Goal: Task Accomplishment & Management: Use online tool/utility

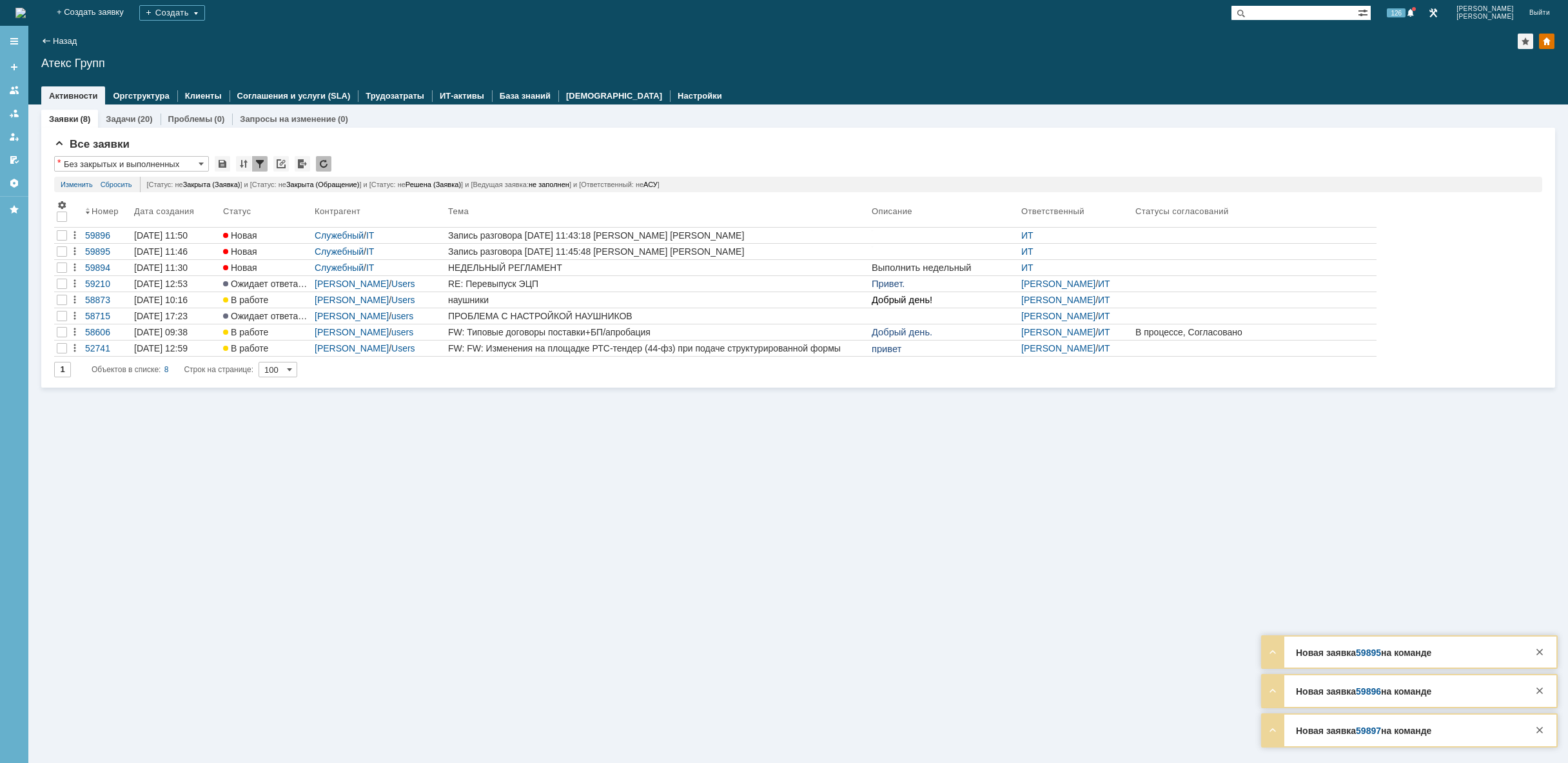
click at [26, 15] on img at bounding box center [20, 13] width 10 height 10
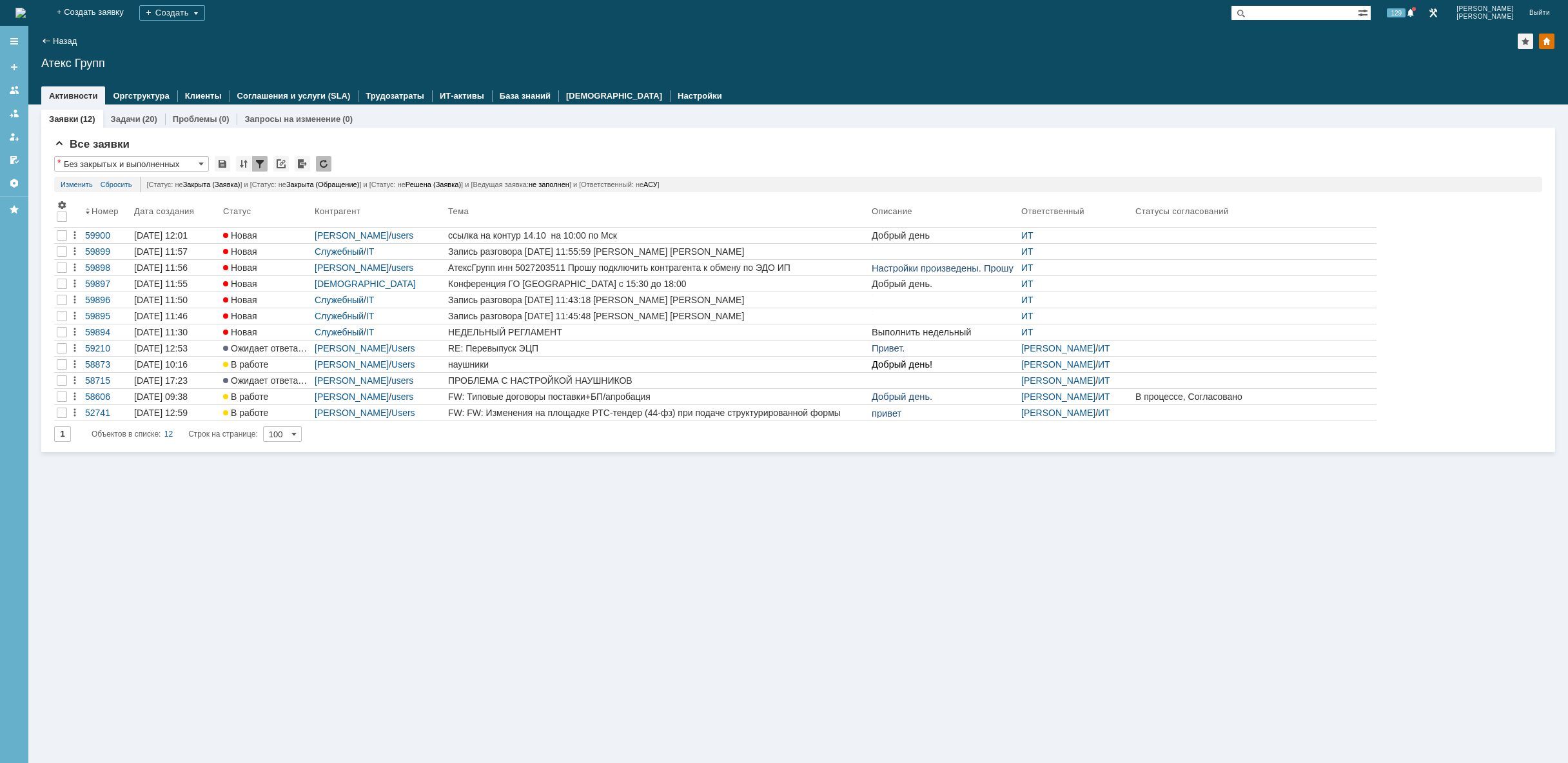
click at [771, 496] on div "Заявки (12) Задачи (20) Проблемы (0) Запросы на изменение (0) Все заявки * Без …" at bounding box center [797, 434] width 1539 height 658
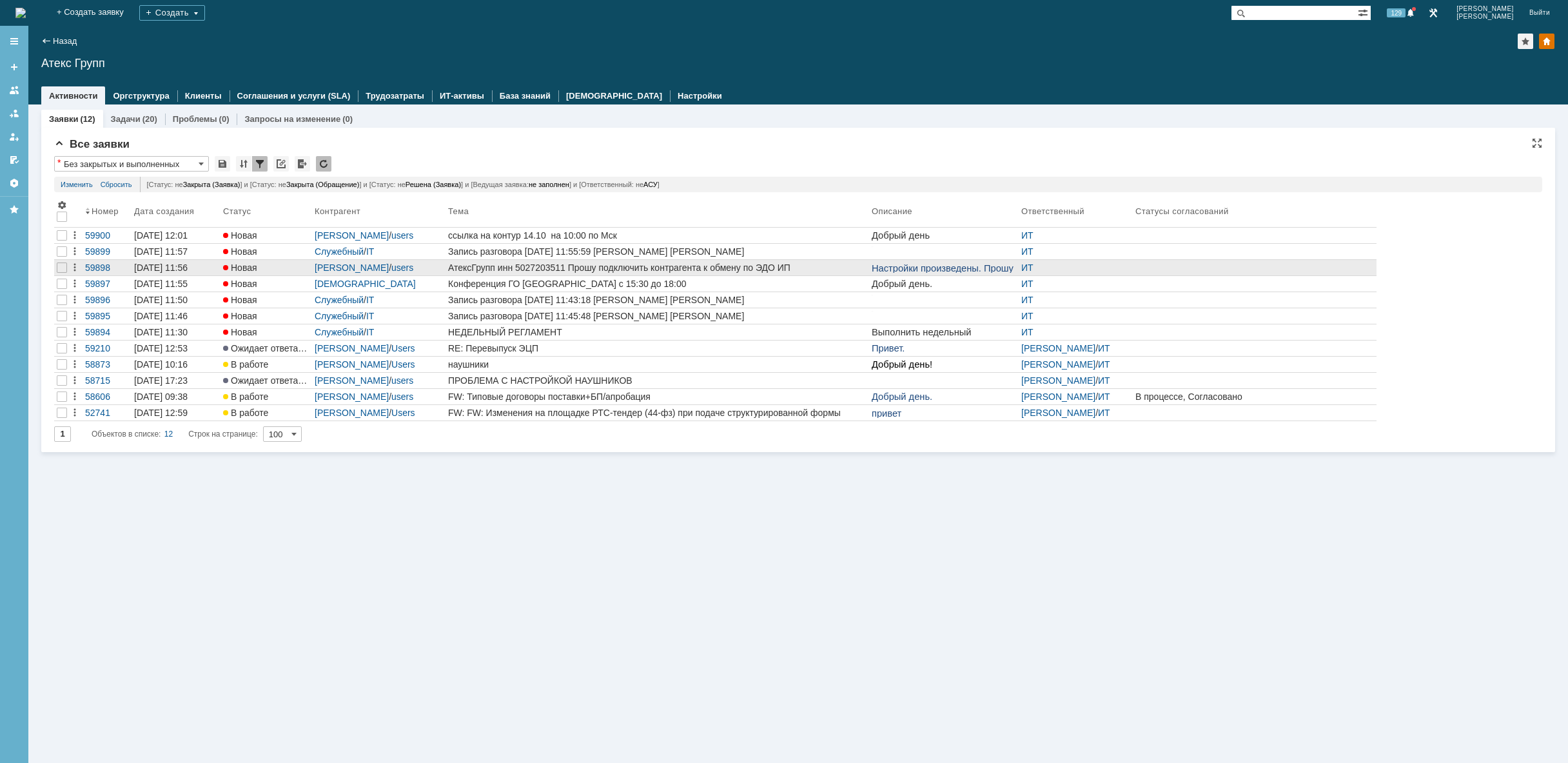
click at [815, 265] on div "АтексГрупп инн 5027203511 Прошу подключить контрагента к обмену по ЭДО ИП [PERS…" at bounding box center [657, 268] width 419 height 10
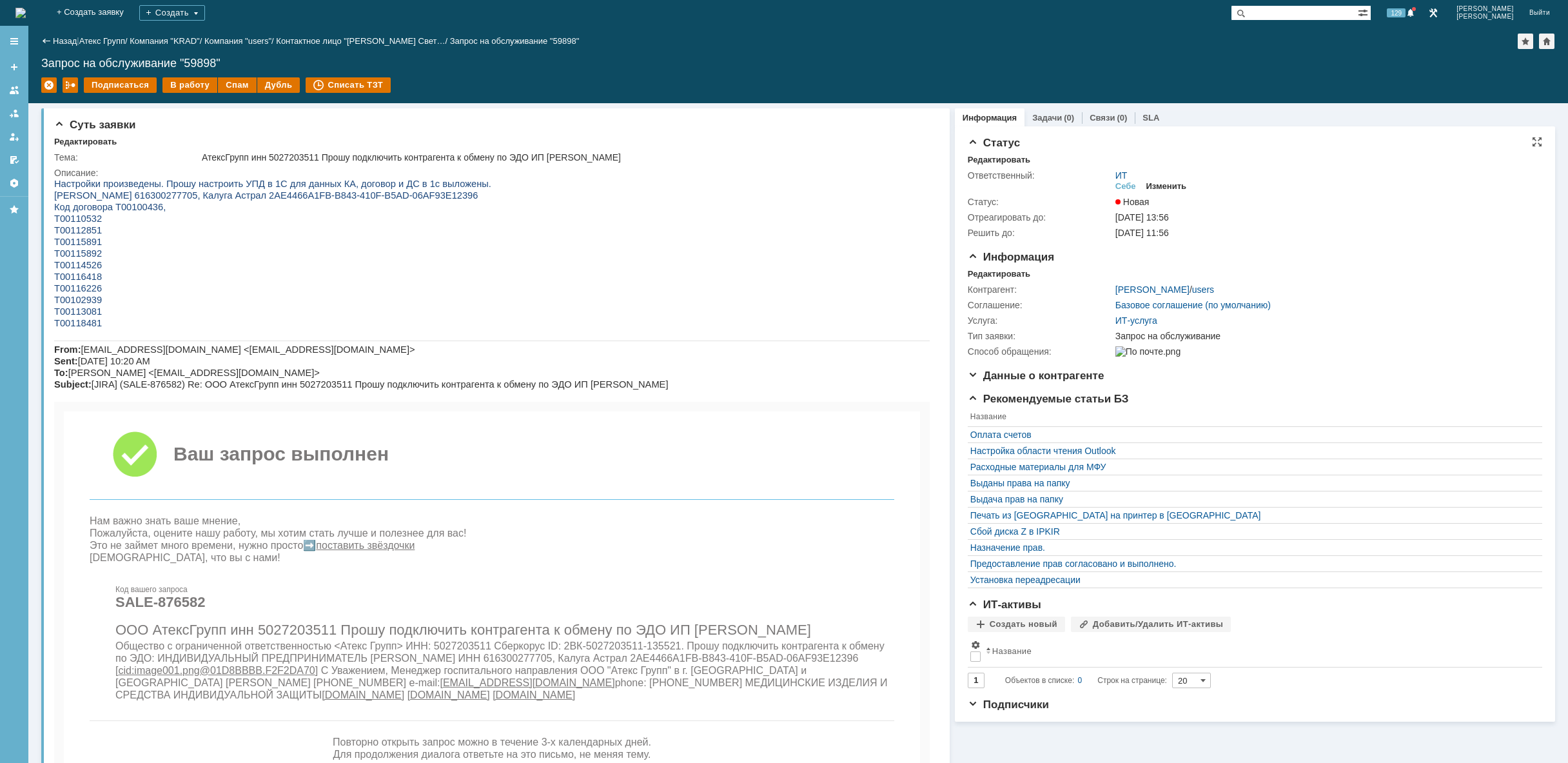
click at [1170, 186] on div "Изменить" at bounding box center [1166, 186] width 40 height 10
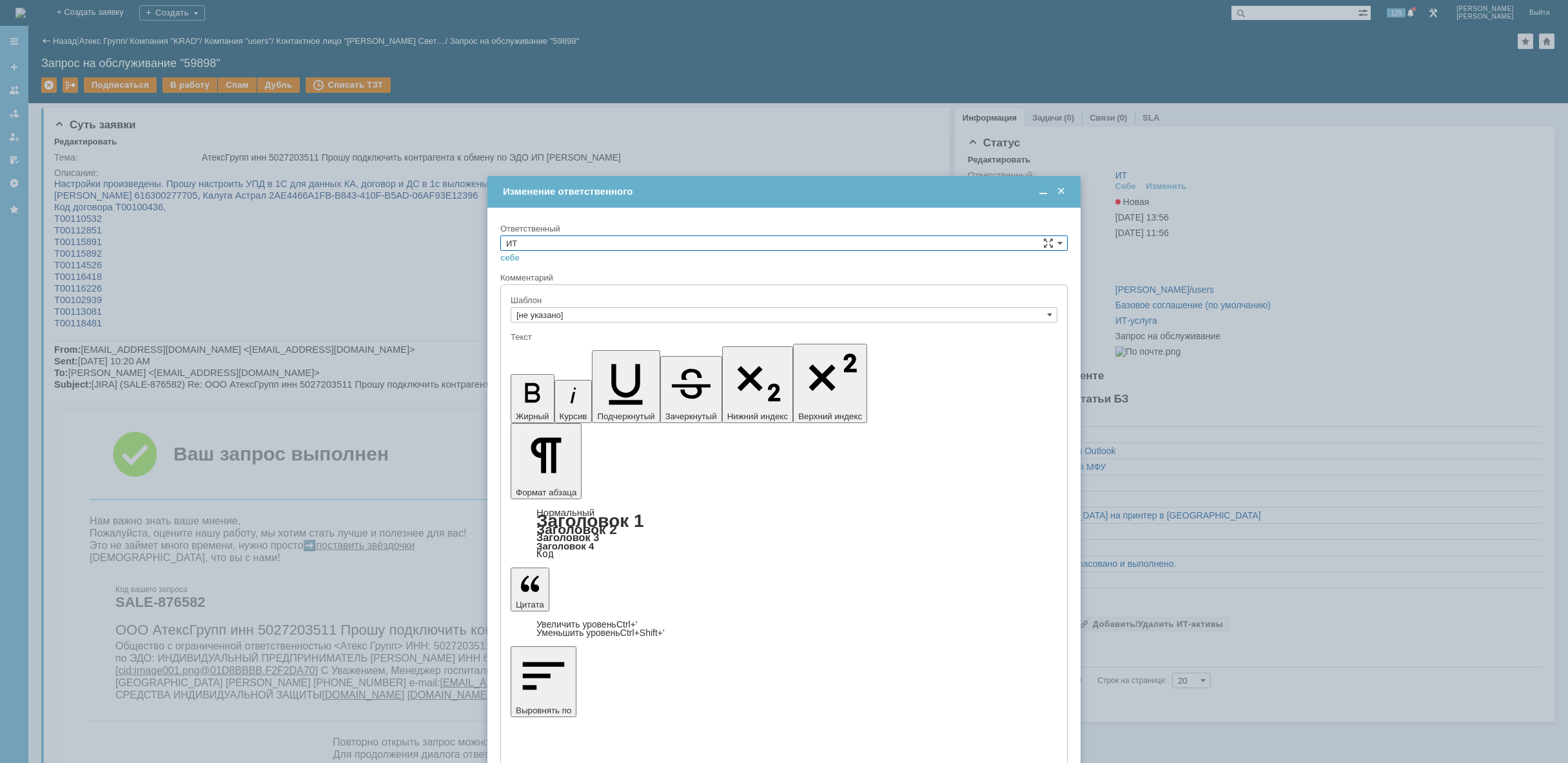
click at [804, 240] on input "ИТ" at bounding box center [784, 243] width 567 height 15
click at [639, 351] on span "АСУ" at bounding box center [784, 349] width 556 height 10
type input "АСУ"
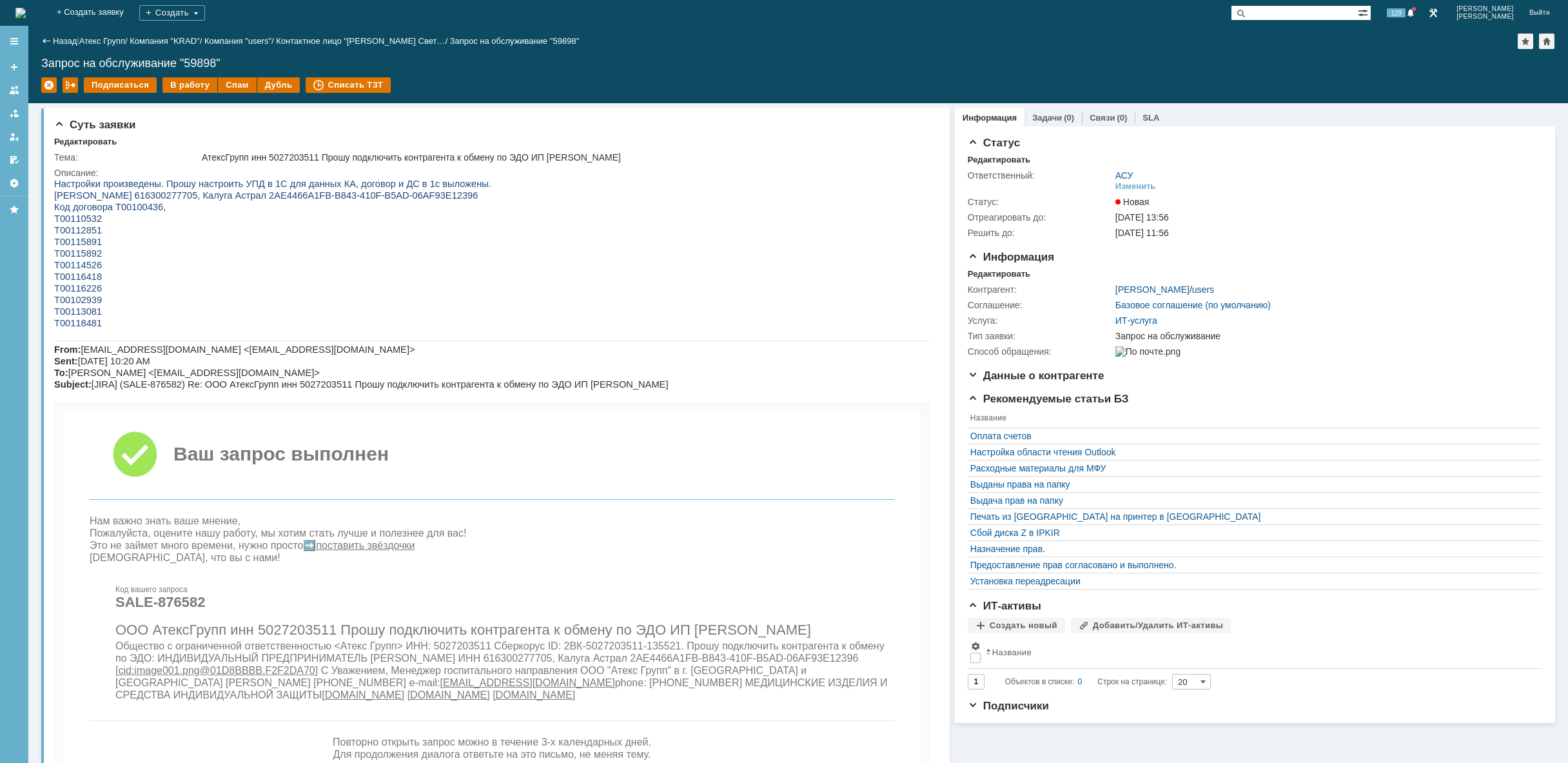
click at [26, 15] on img at bounding box center [20, 13] width 10 height 10
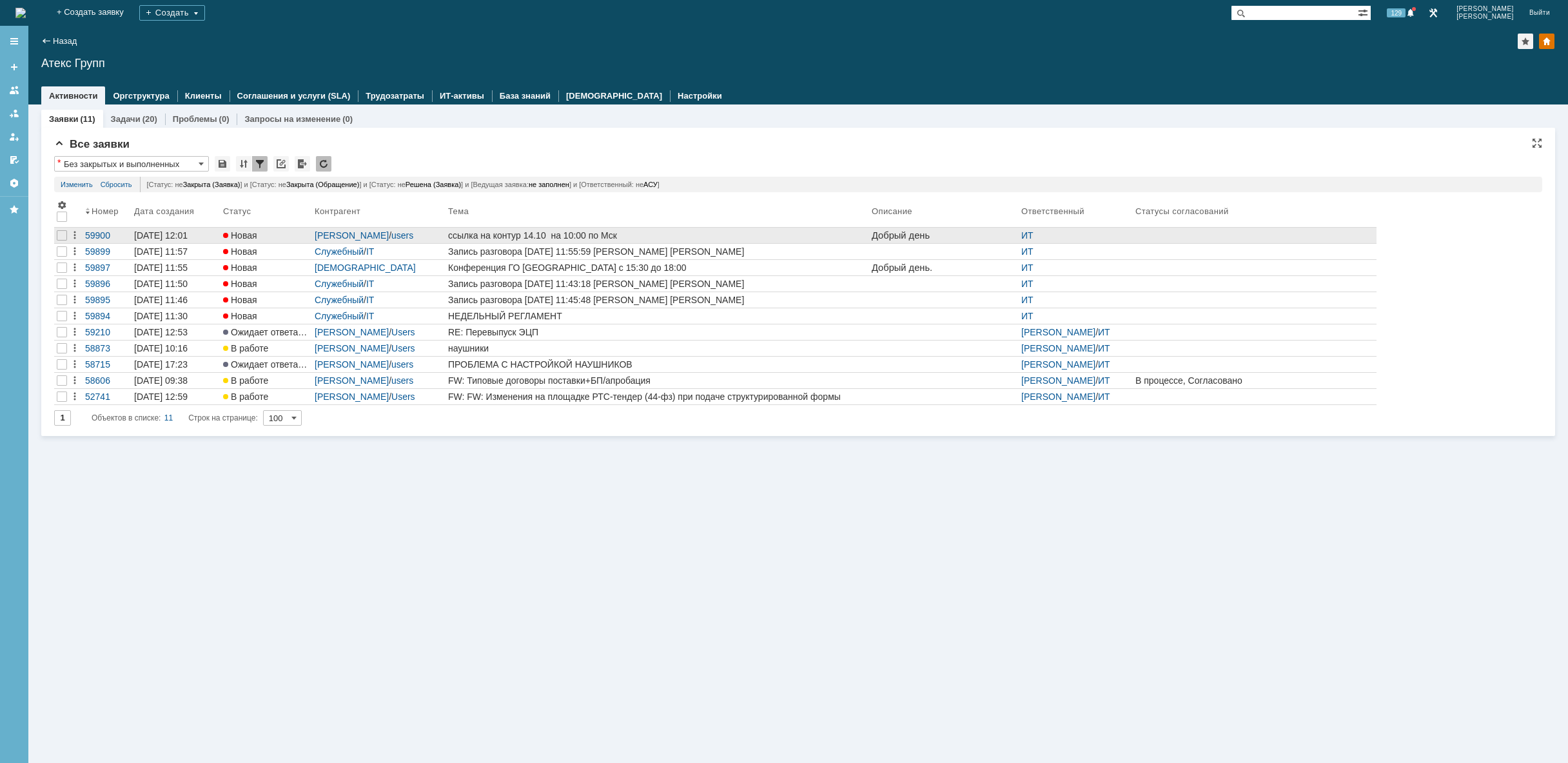
click at [638, 232] on div "ссылка на контур 14.10 на 10:00 по Мск" at bounding box center [657, 235] width 419 height 10
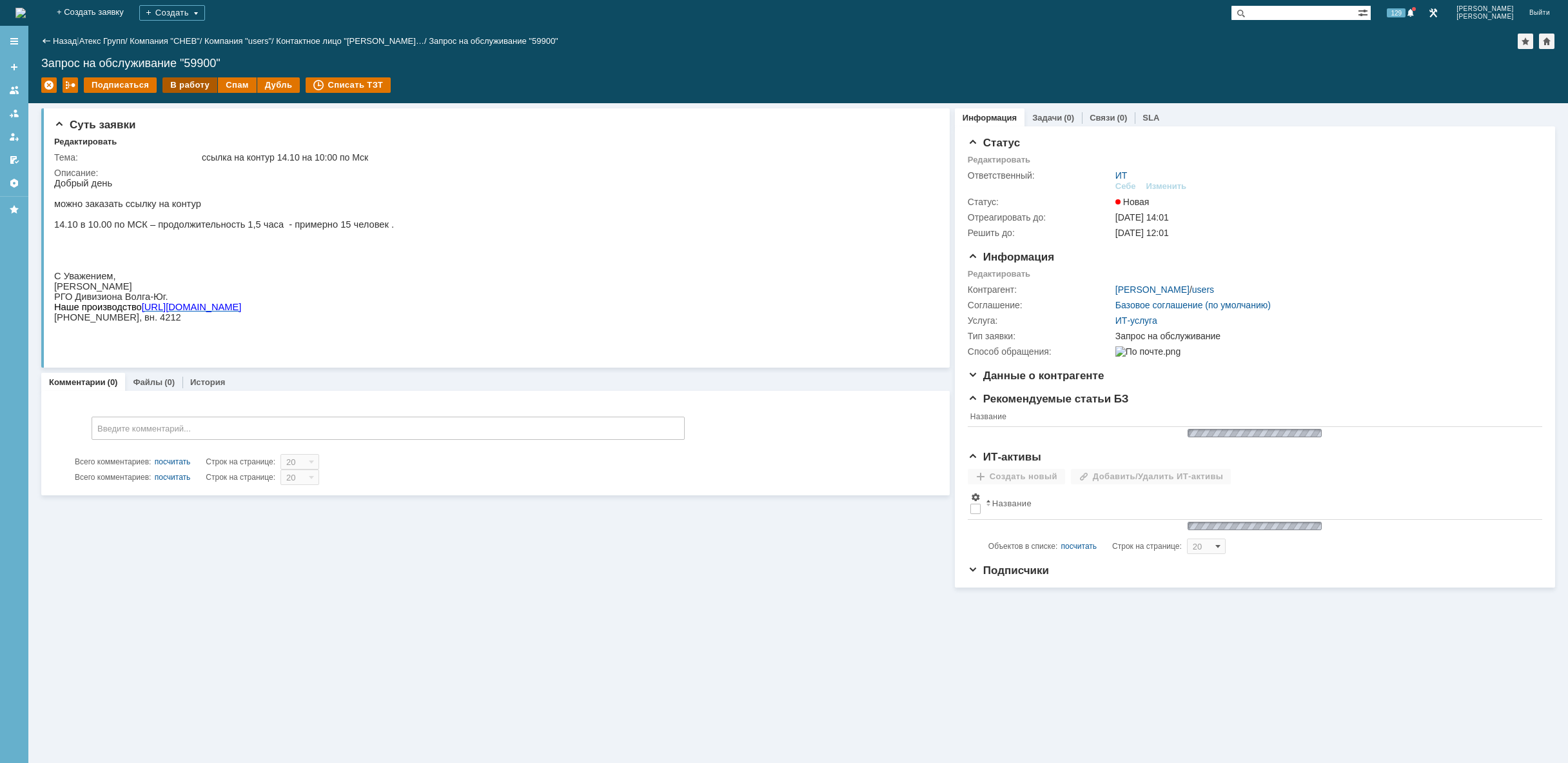
click at [172, 84] on div "В работу" at bounding box center [190, 84] width 55 height 15
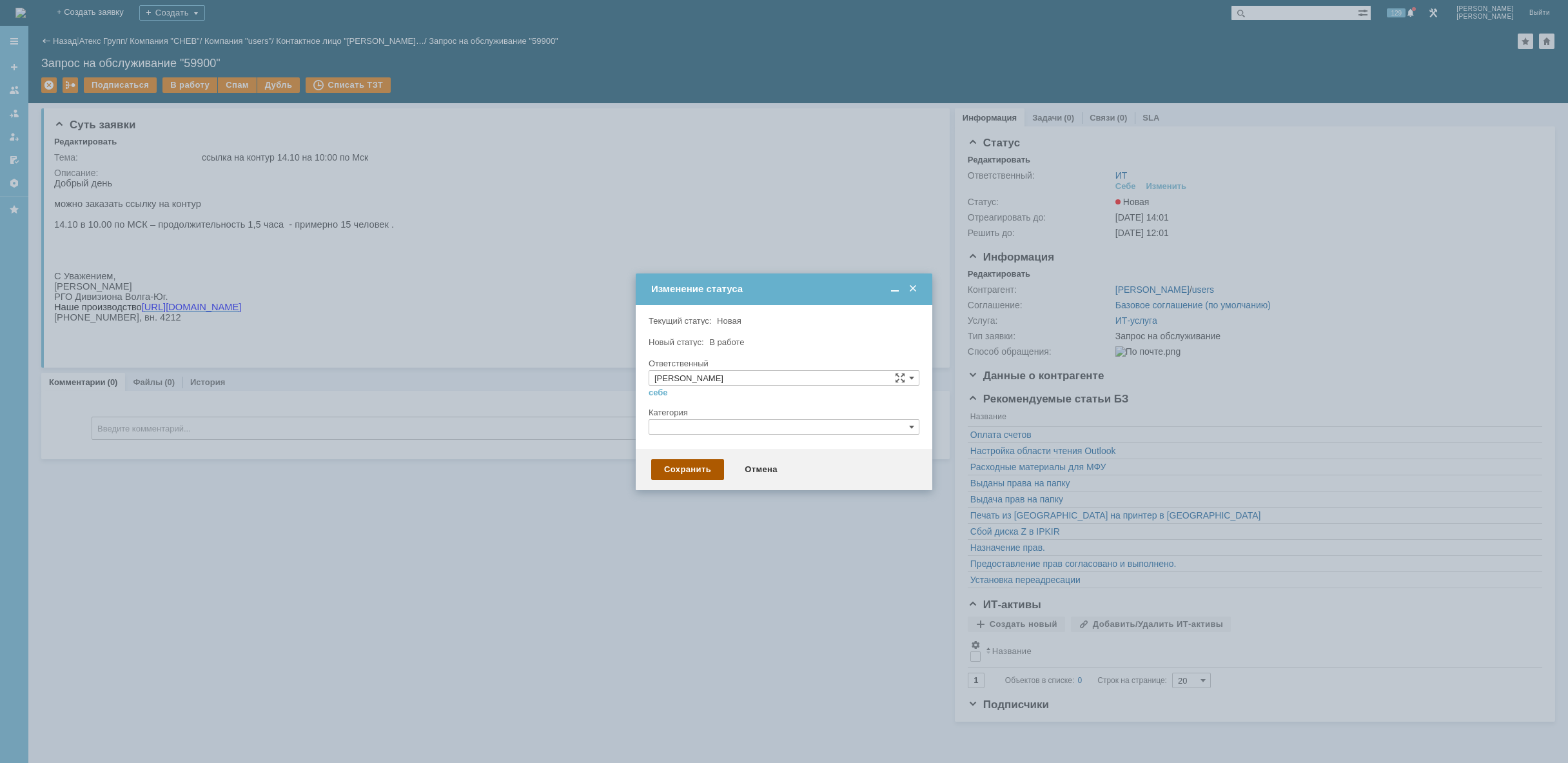
click at [683, 469] on div "Сохранить" at bounding box center [687, 469] width 73 height 21
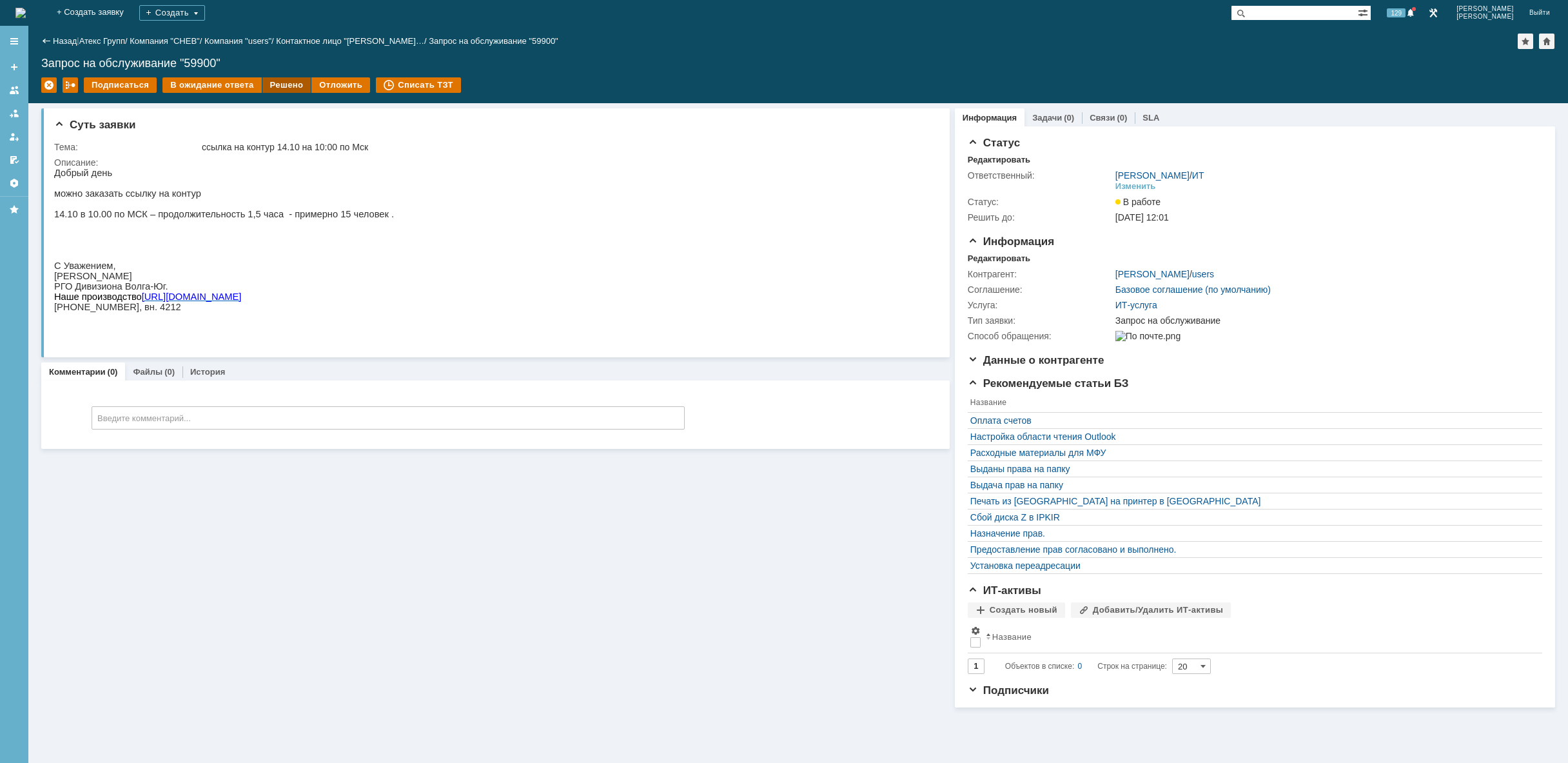
click at [275, 81] on div "Решено" at bounding box center [287, 84] width 49 height 15
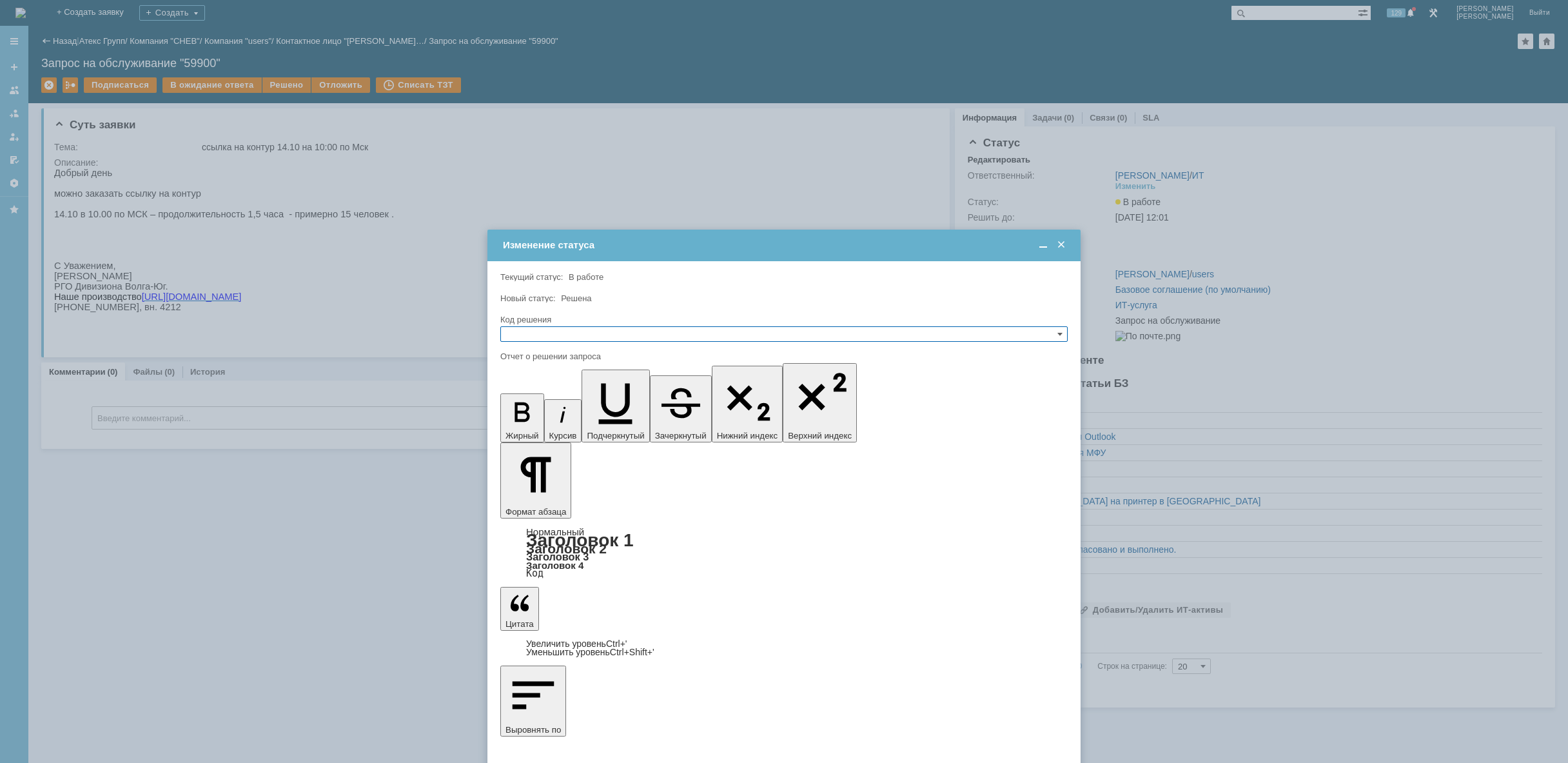
click at [535, 336] on input "text" at bounding box center [784, 333] width 567 height 15
click at [546, 391] on span "Решено" at bounding box center [784, 396] width 556 height 10
type input "Решено"
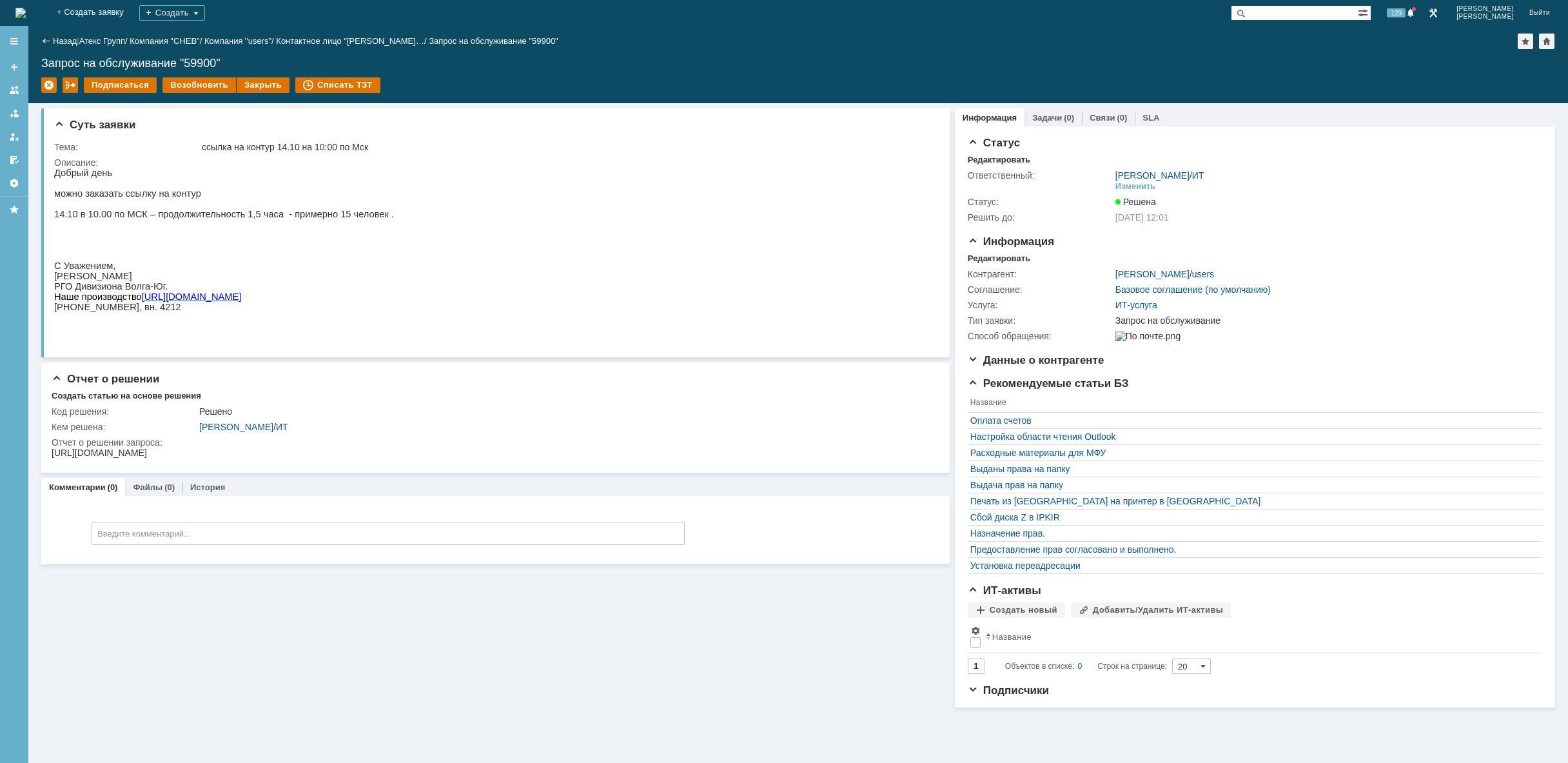
click at [26, 14] on img at bounding box center [20, 13] width 10 height 10
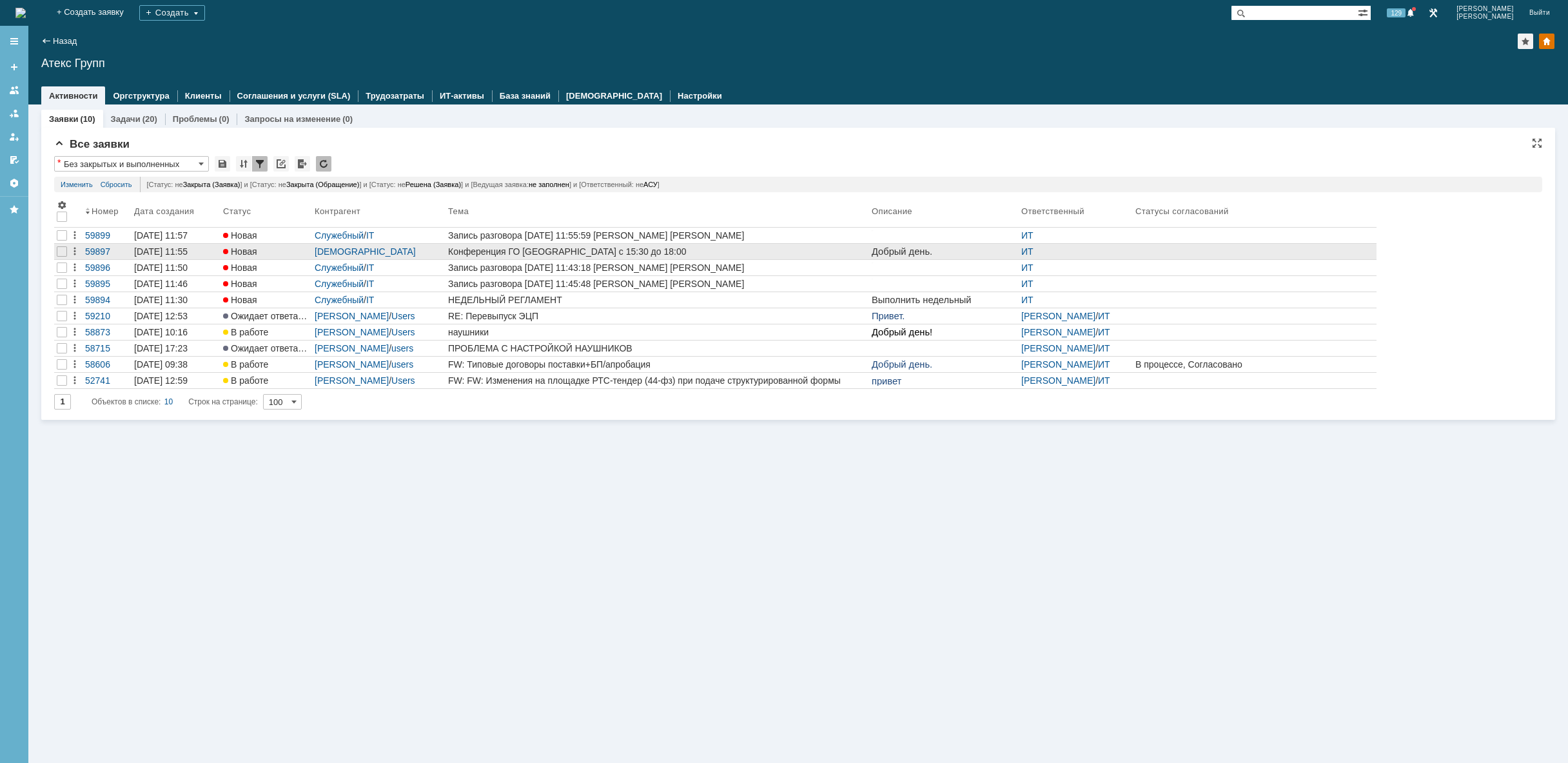
click at [668, 251] on div "Конференция ГО [GEOGRAPHIC_DATA] с 15:30 до 18:00" at bounding box center [657, 251] width 419 height 10
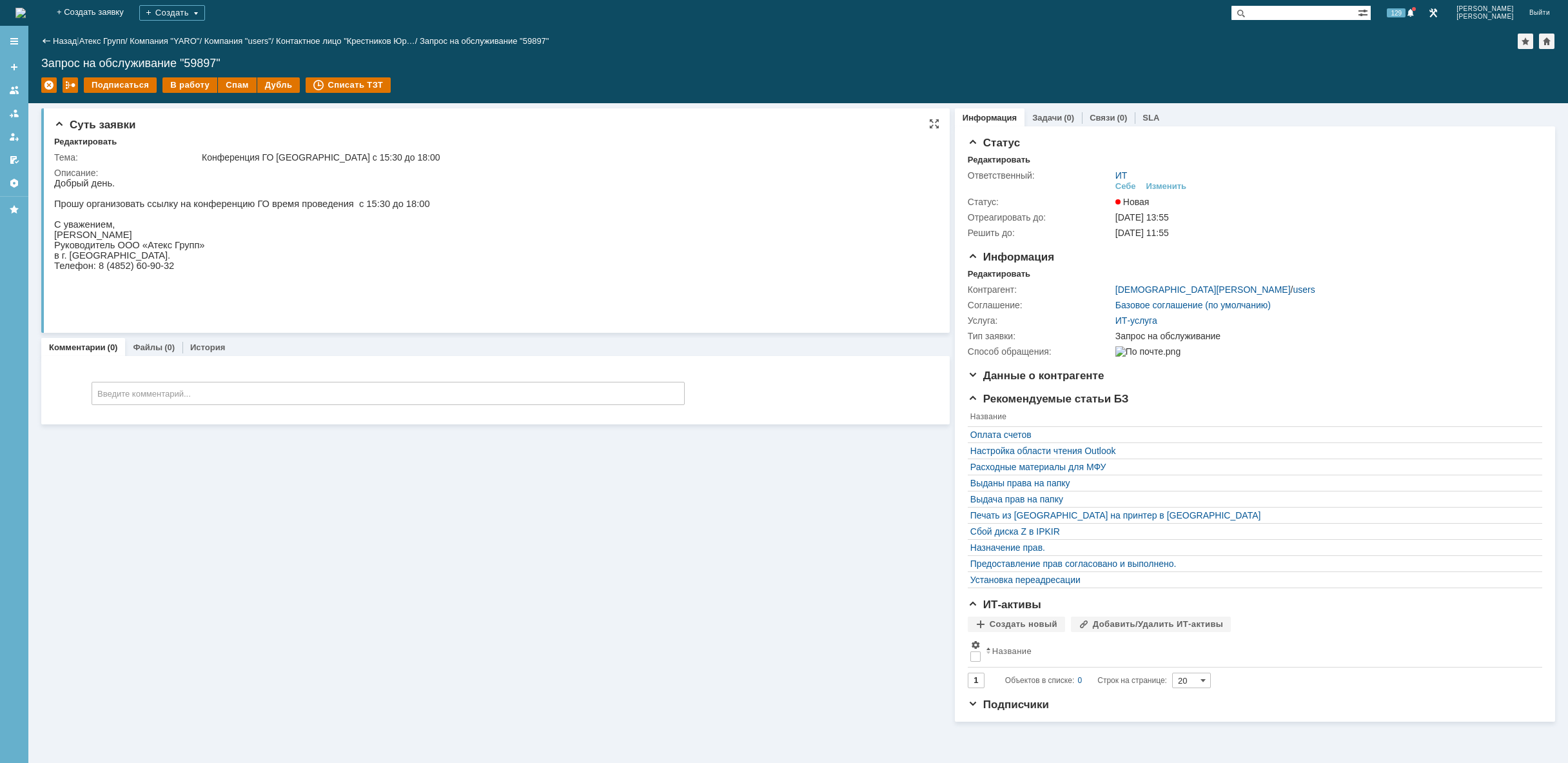
click at [199, 209] on p "Прошу организовать ссылку на конференцию ГО время проведения с 15:30 до 18:00" at bounding box center [242, 204] width 376 height 10
drag, startPoint x: 180, startPoint y: 210, endPoint x: 250, endPoint y: 208, distance: 70.0
click at [248, 208] on p "Прошу организовать ссылку на конференцию ГО время проведения с 15:30 до 18:00" at bounding box center [242, 204] width 376 height 10
drag, startPoint x: 203, startPoint y: 158, endPoint x: 318, endPoint y: 152, distance: 115.2
click at [318, 152] on div "Конференция ГО [GEOGRAPHIC_DATA] с 15:30 до 18:00" at bounding box center [565, 157] width 726 height 10
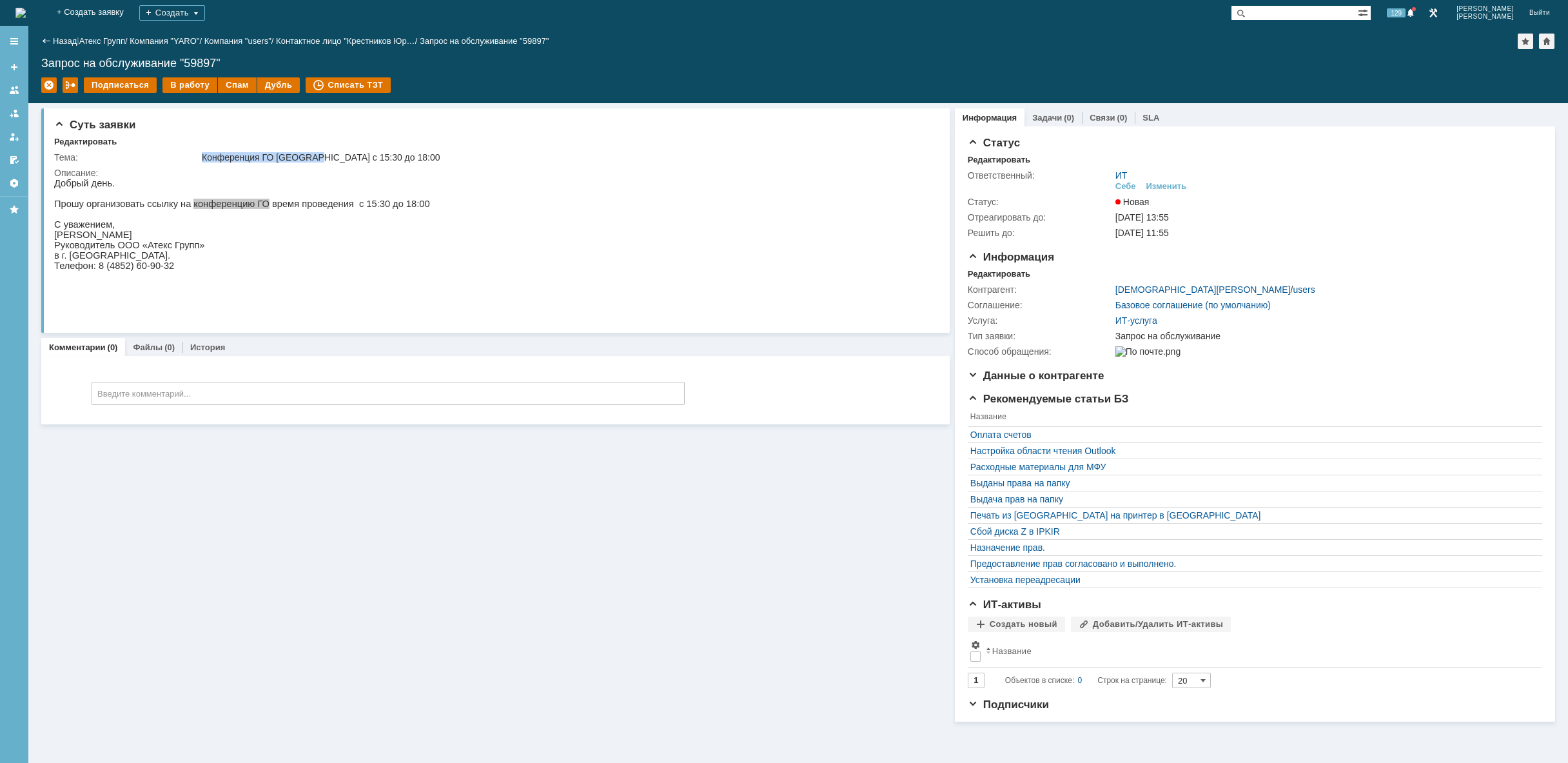
copy div "Конференция ГО Ярославл"
click at [180, 86] on div "В работу" at bounding box center [190, 84] width 55 height 15
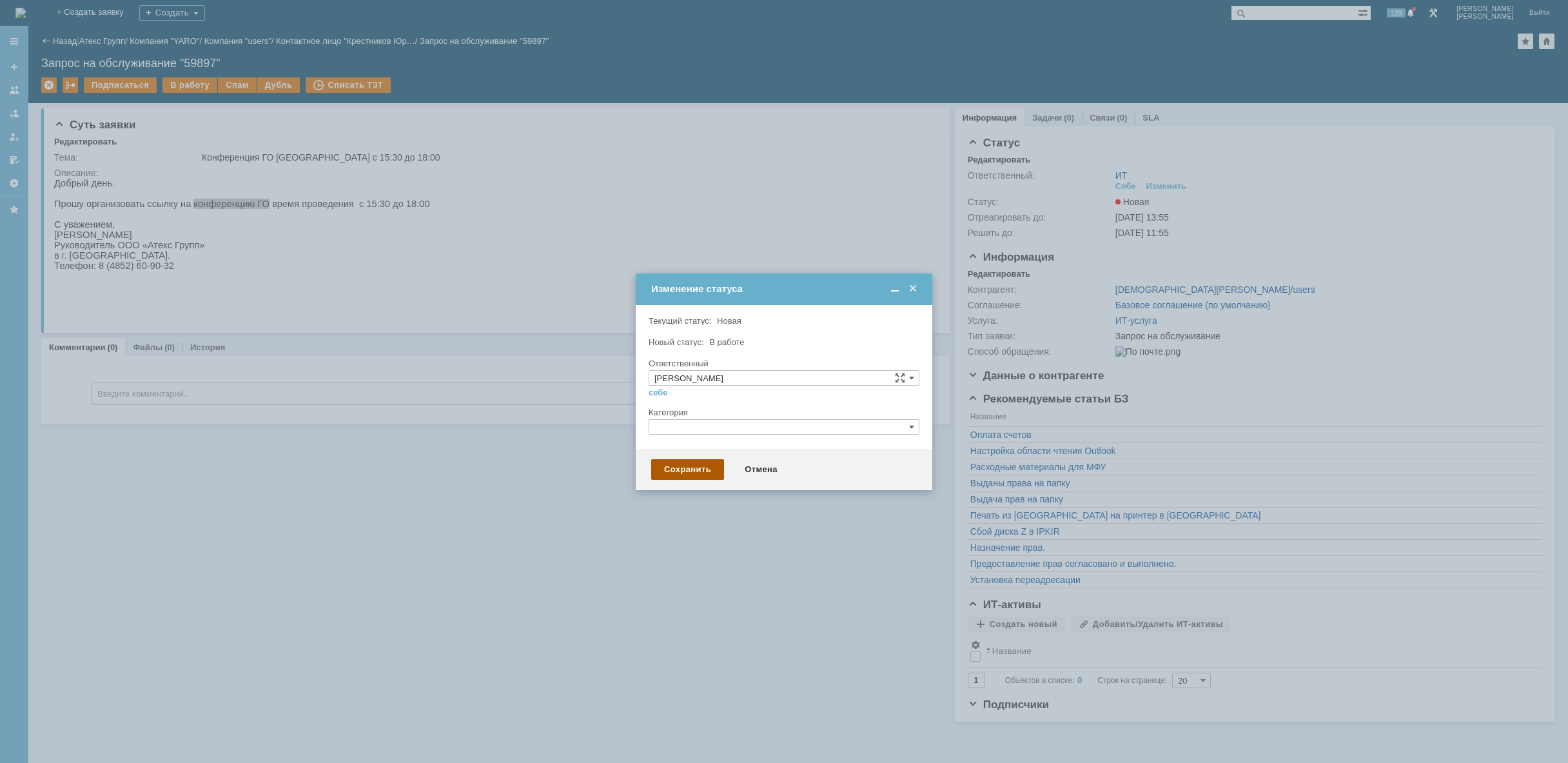
click at [673, 471] on div "Сохранить" at bounding box center [687, 469] width 73 height 21
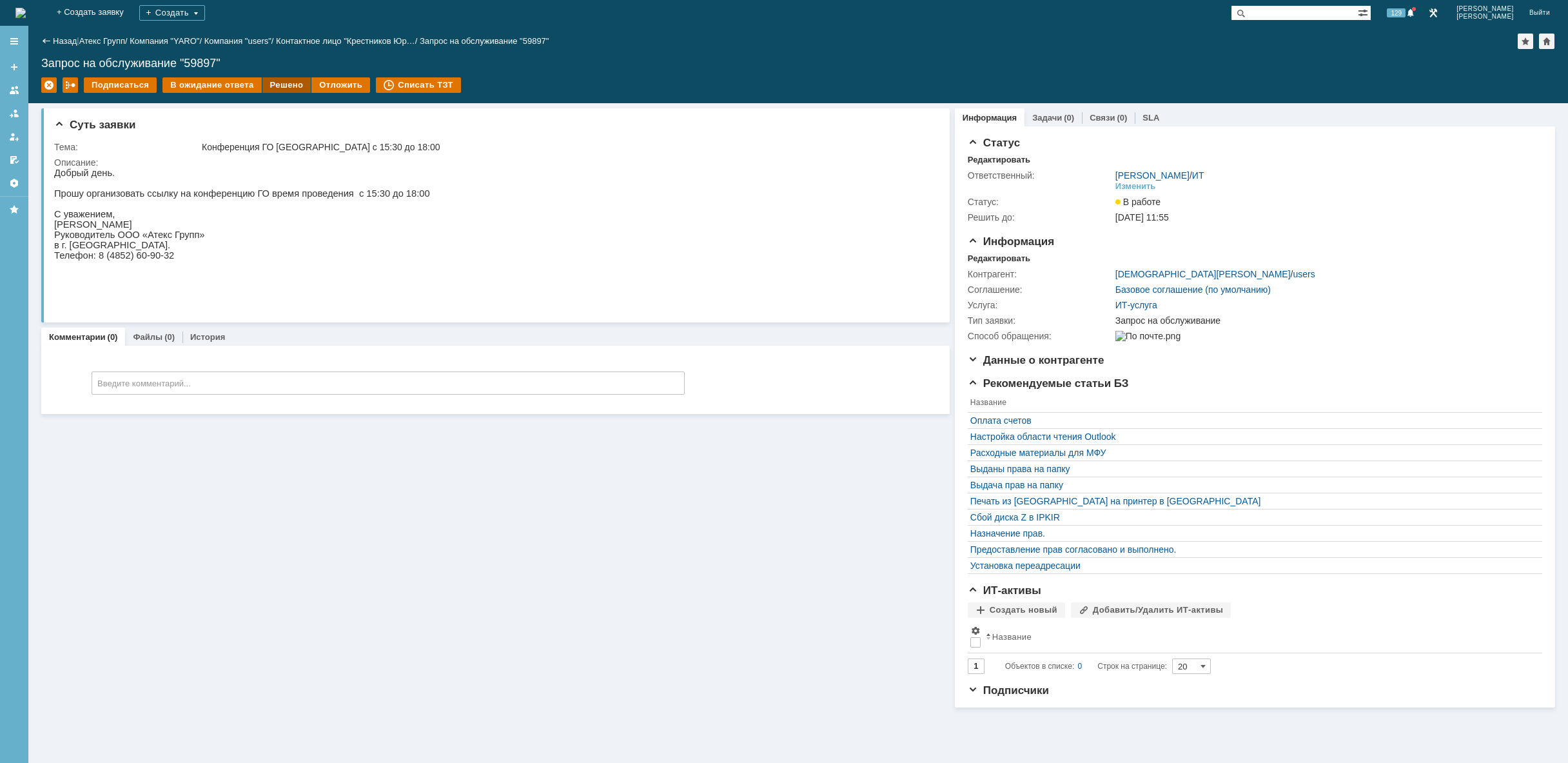
click at [276, 87] on div "Решено" at bounding box center [287, 84] width 49 height 15
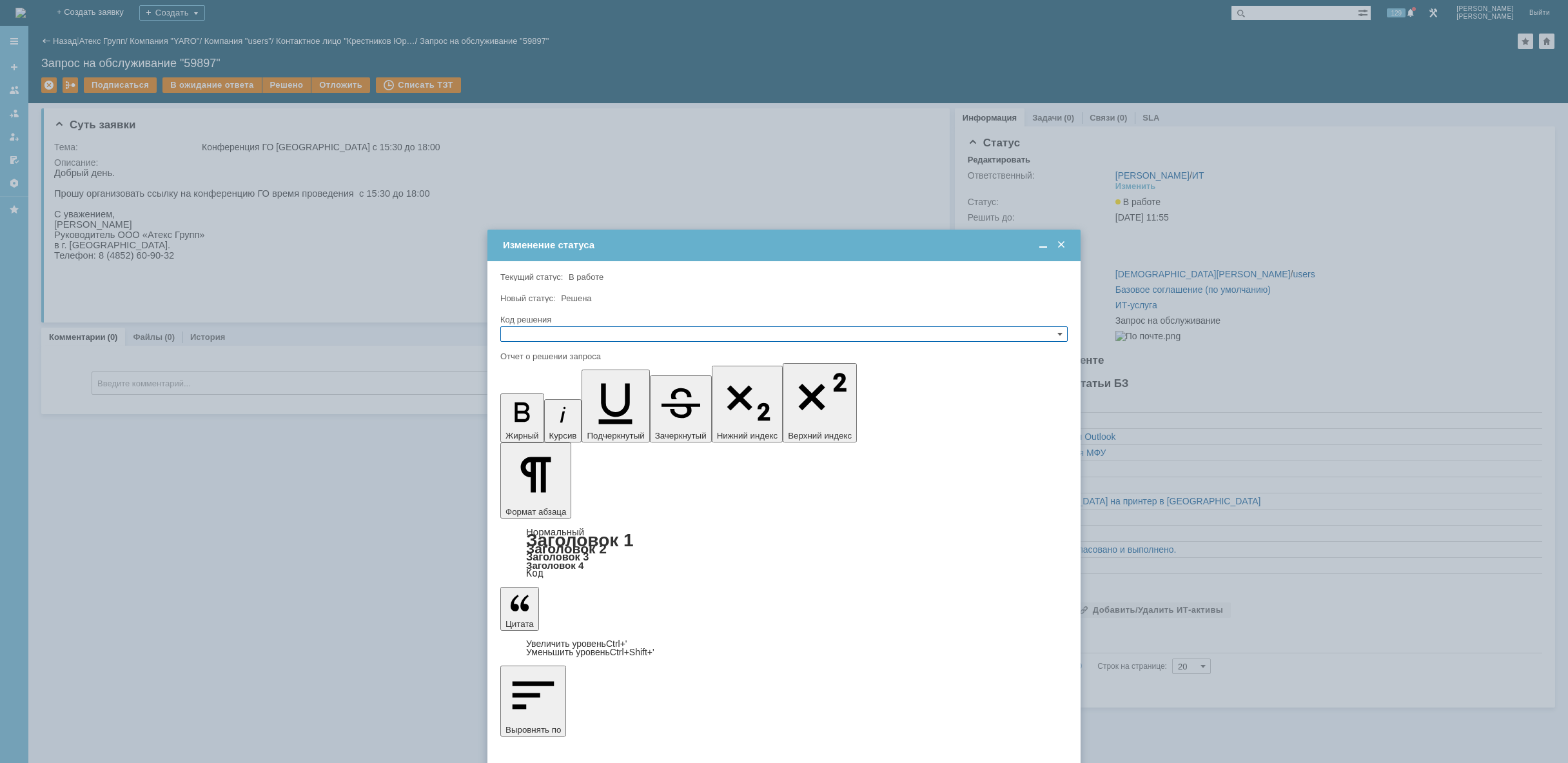
click at [618, 332] on input "text" at bounding box center [784, 333] width 567 height 15
click at [574, 398] on span "Решено" at bounding box center [784, 396] width 556 height 10
type input "Решено"
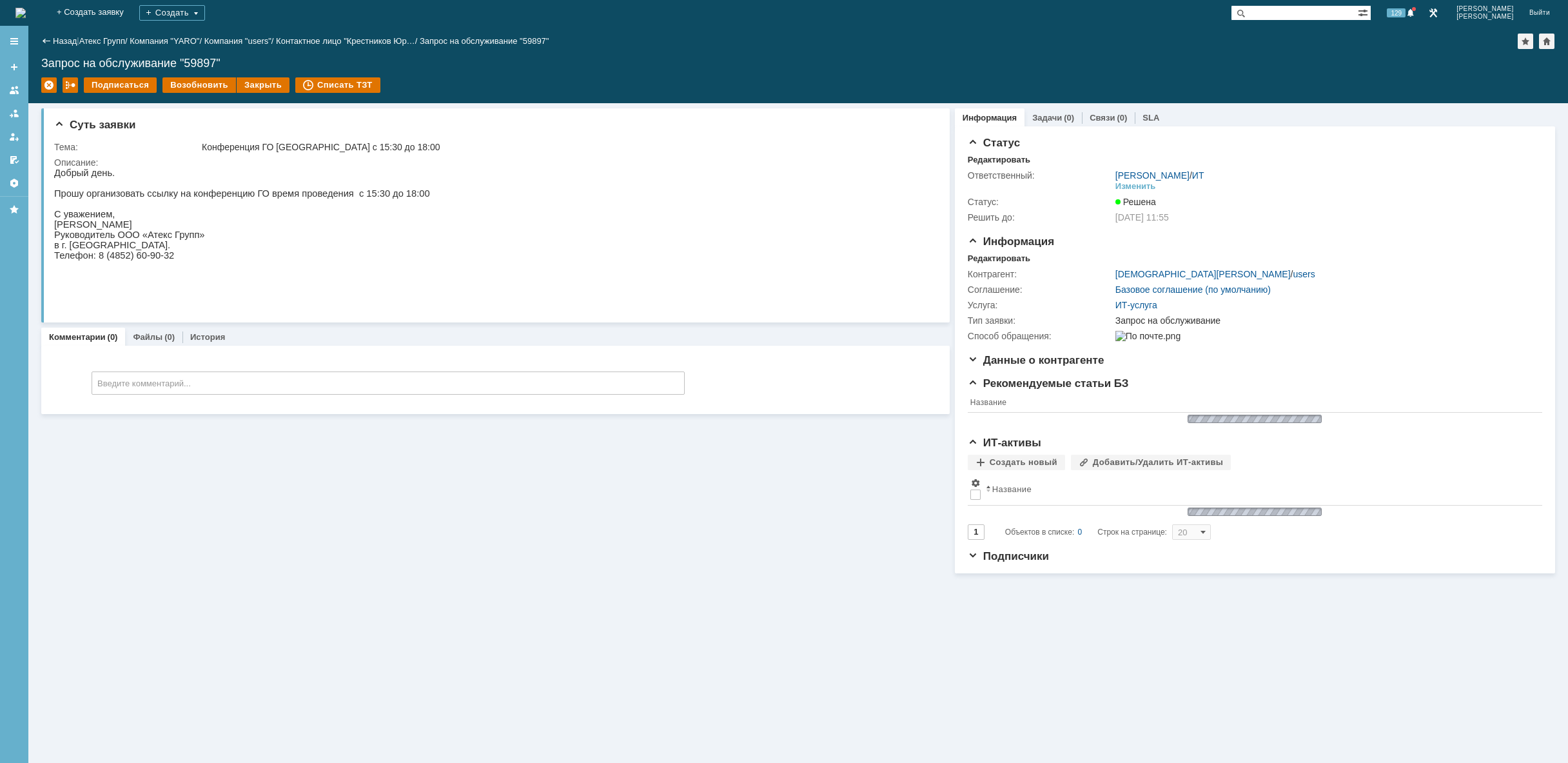
click at [26, 3] on div "На домашнюю" at bounding box center [20, 13] width 10 height 26
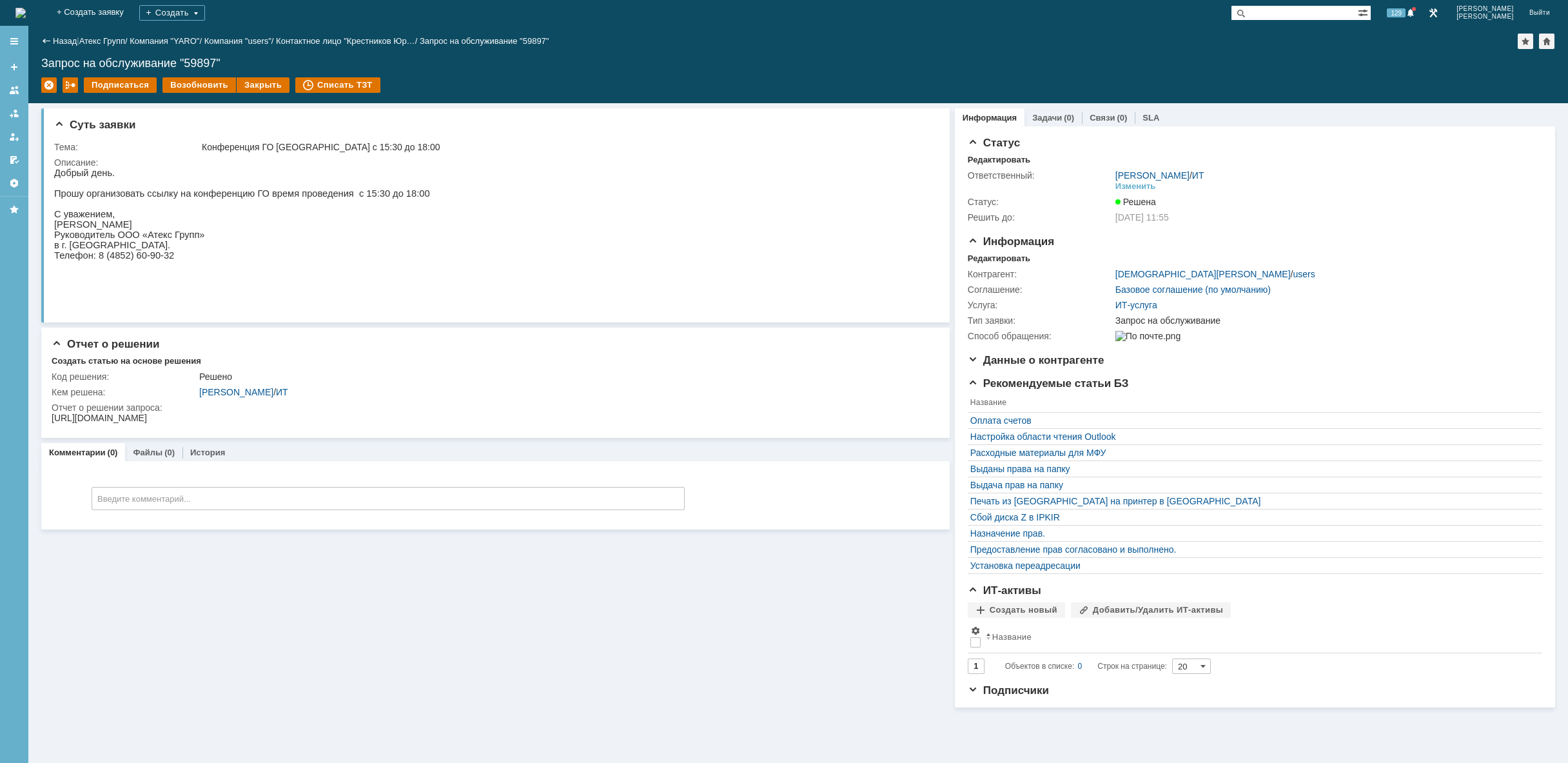
click at [26, 17] on img at bounding box center [20, 13] width 10 height 10
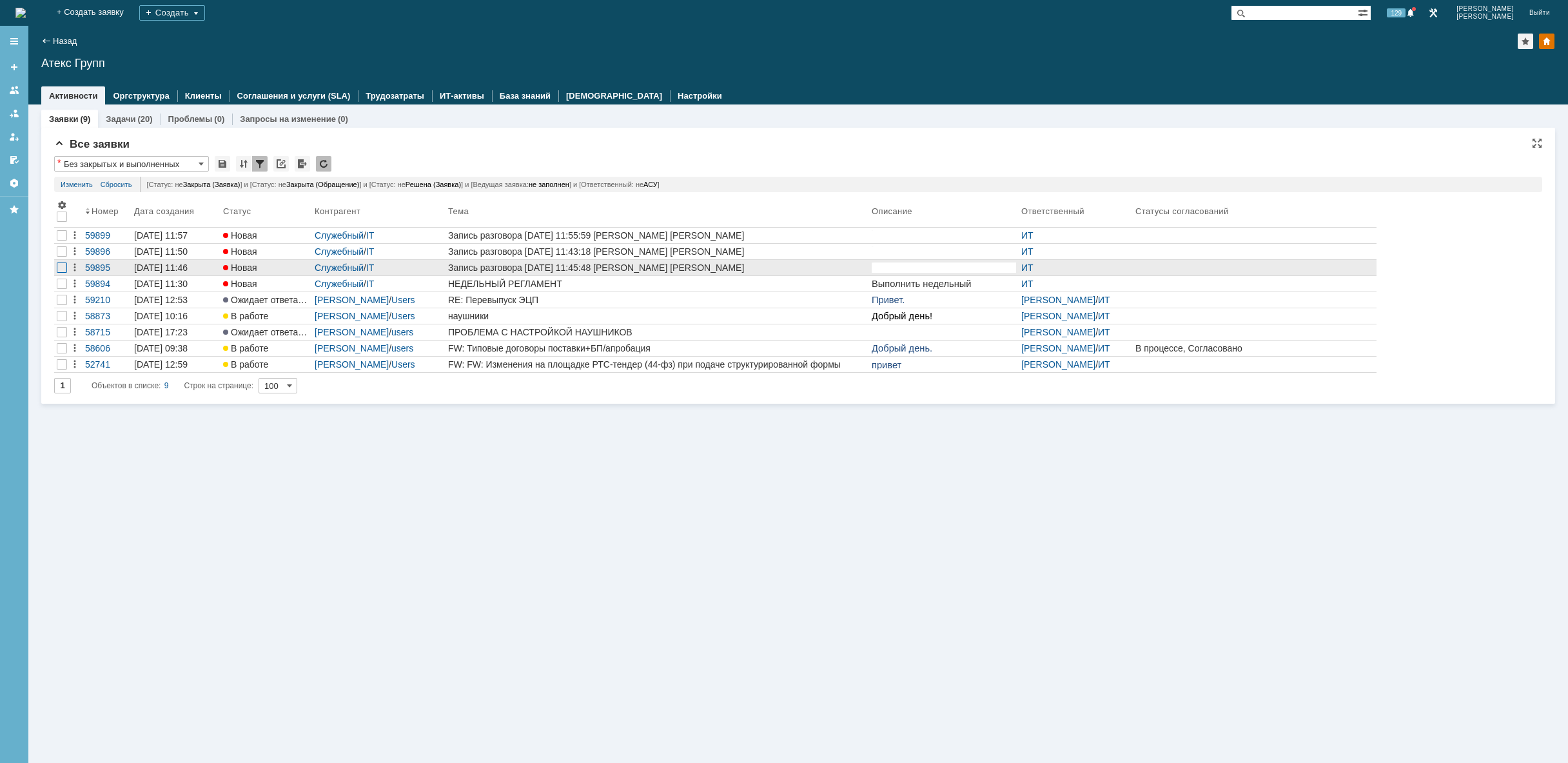
click at [60, 270] on div at bounding box center [62, 268] width 10 height 10
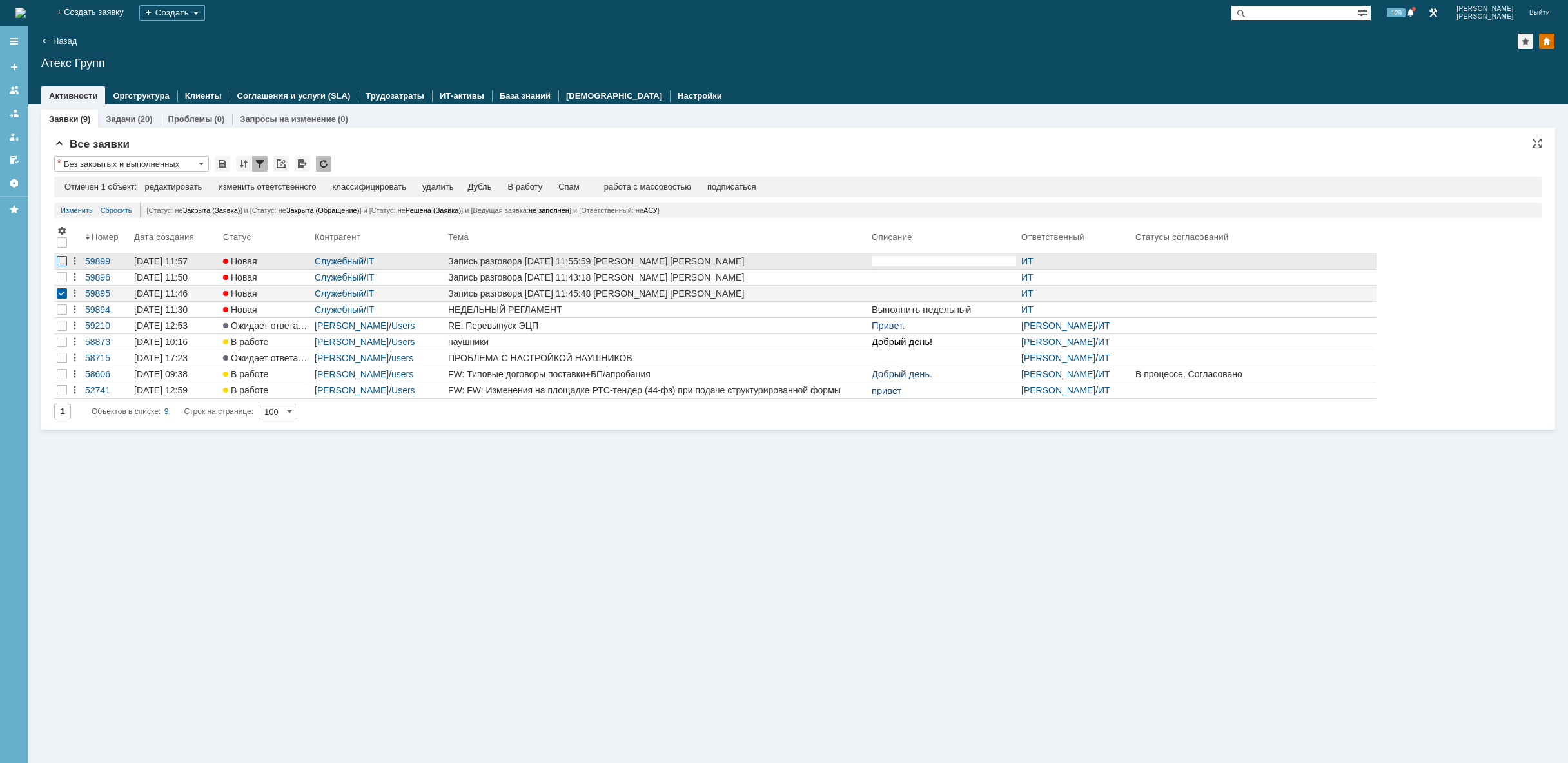
drag, startPoint x: 62, startPoint y: 276, endPoint x: 62, endPoint y: 263, distance: 13.0
click at [62, 274] on div at bounding box center [62, 277] width 10 height 10
click at [61, 263] on div at bounding box center [62, 261] width 10 height 10
click at [409, 189] on div "удалить" at bounding box center [410, 187] width 31 height 10
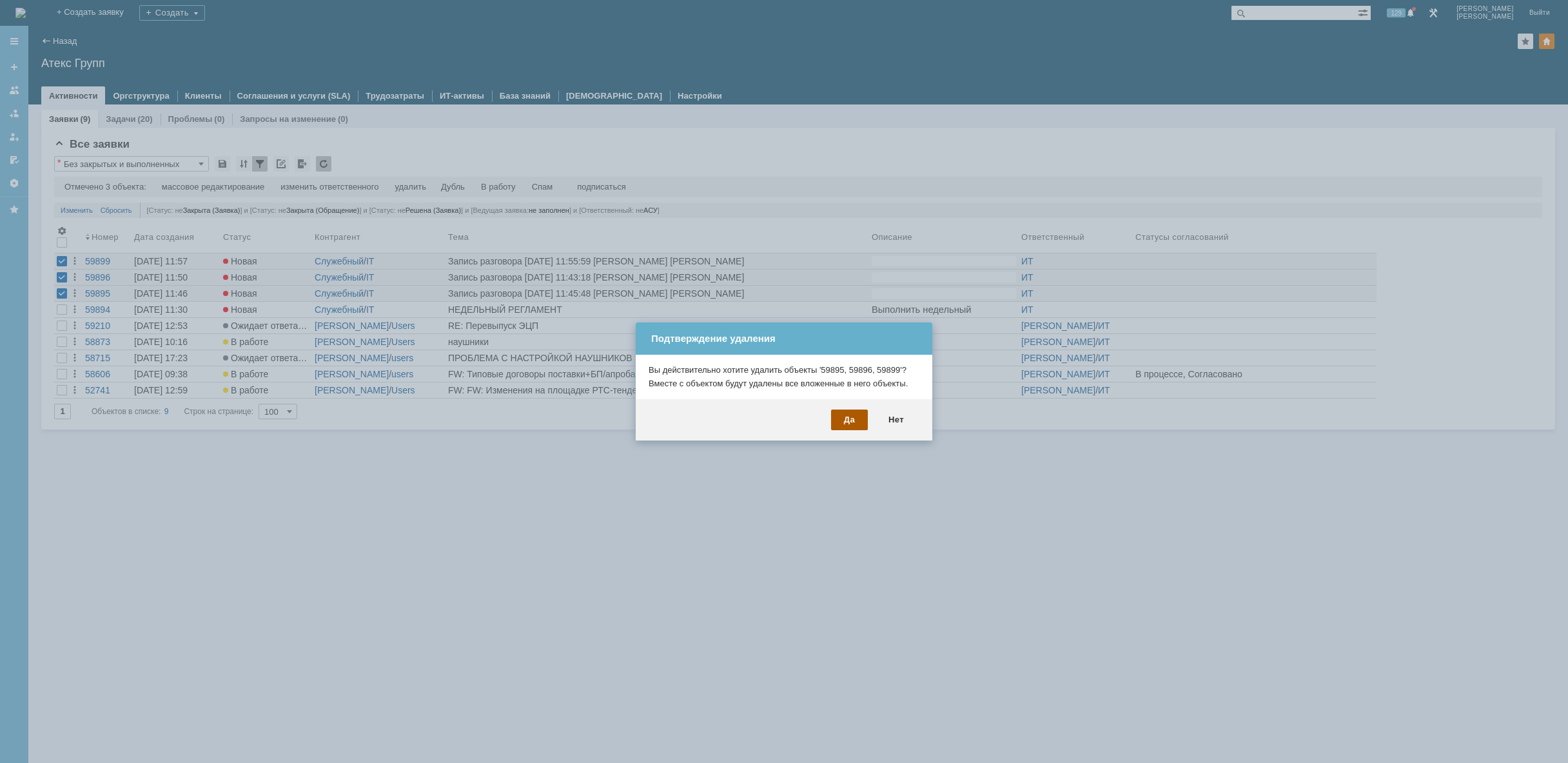
click at [841, 419] on div "Да" at bounding box center [849, 419] width 37 height 21
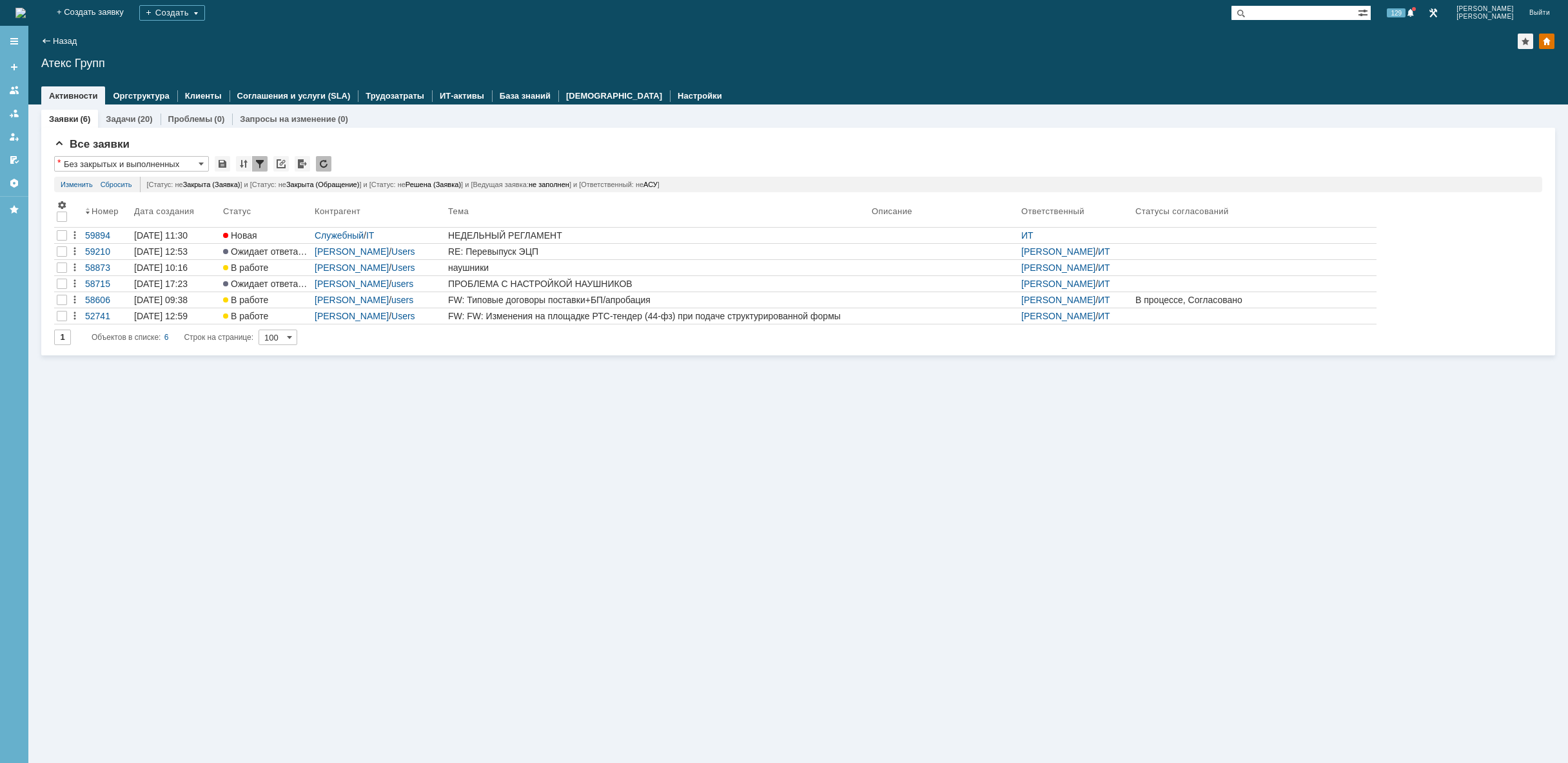
click at [830, 414] on div "Заявки (6) Задачи (20) Проблемы (0) Запросы на изменение (0) Все заявки * Без з…" at bounding box center [797, 434] width 1539 height 658
